Goal: Information Seeking & Learning: Learn about a topic

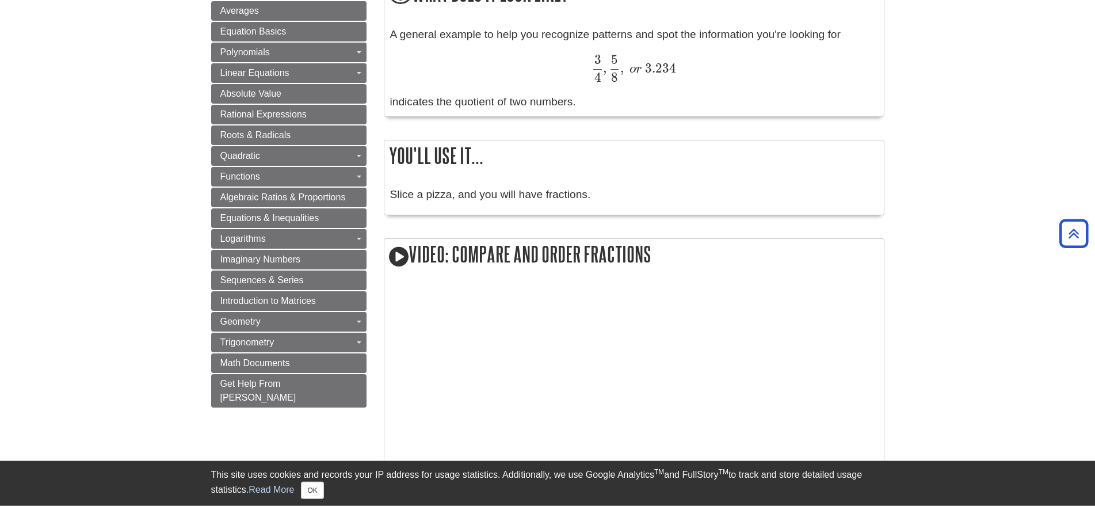
scroll to position [704, 0]
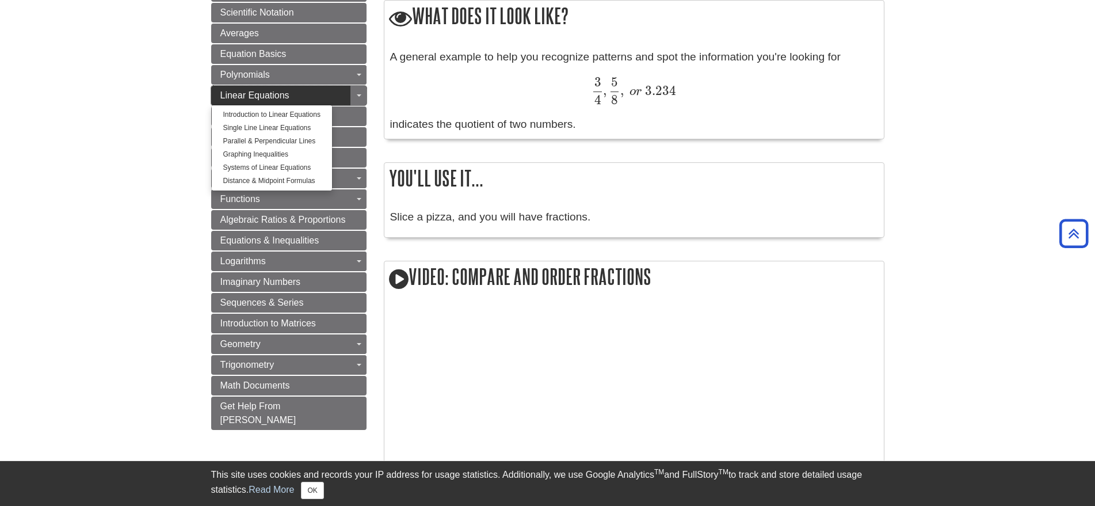
click at [316, 101] on link "Linear Equations" at bounding box center [288, 96] width 155 height 20
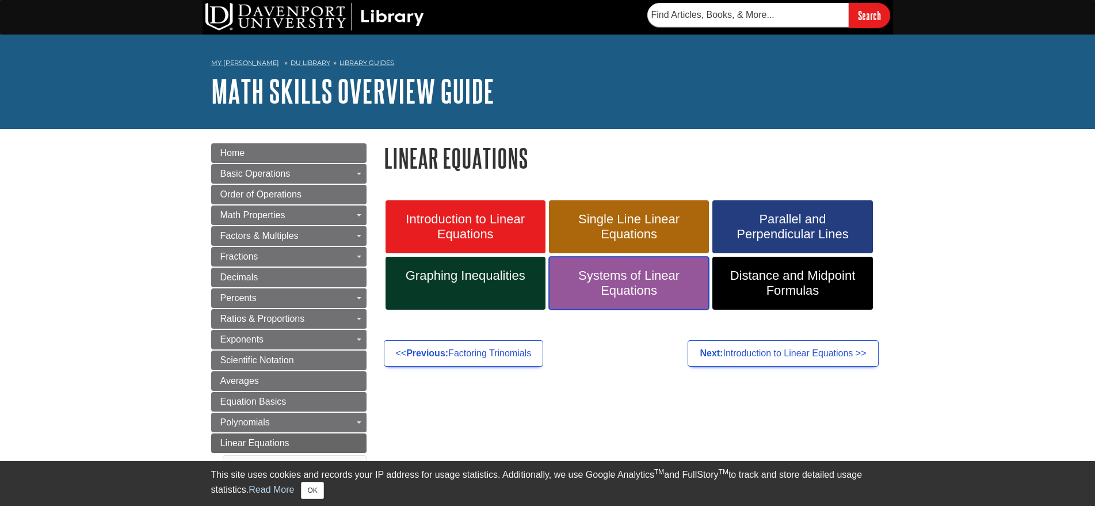
click at [640, 274] on span "Systems of Linear Equations" at bounding box center [629, 283] width 143 height 30
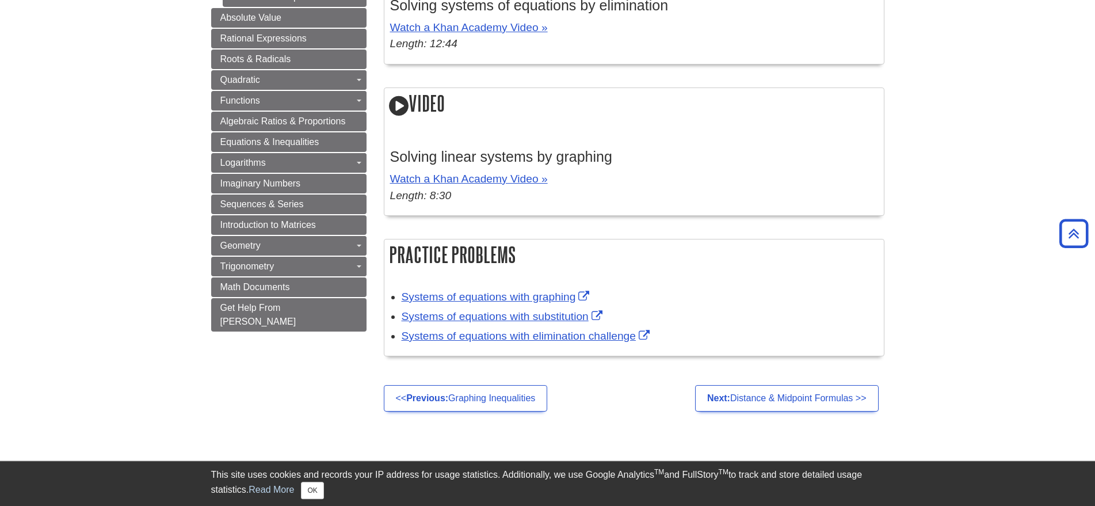
scroll to position [763, 0]
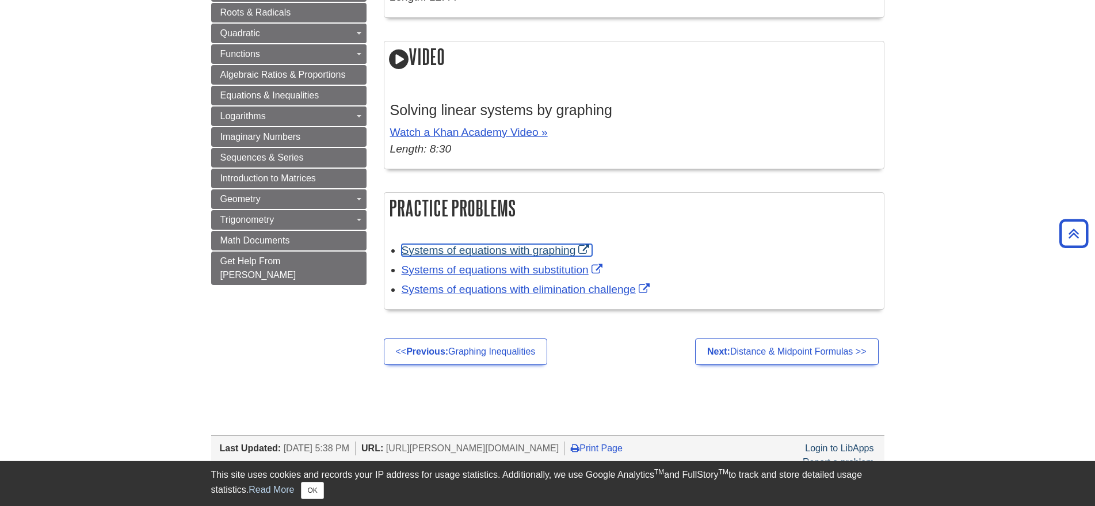
click at [534, 250] on link "Systems of equations with graphing" at bounding box center [497, 250] width 191 height 12
